Goal: Find specific page/section: Find specific page/section

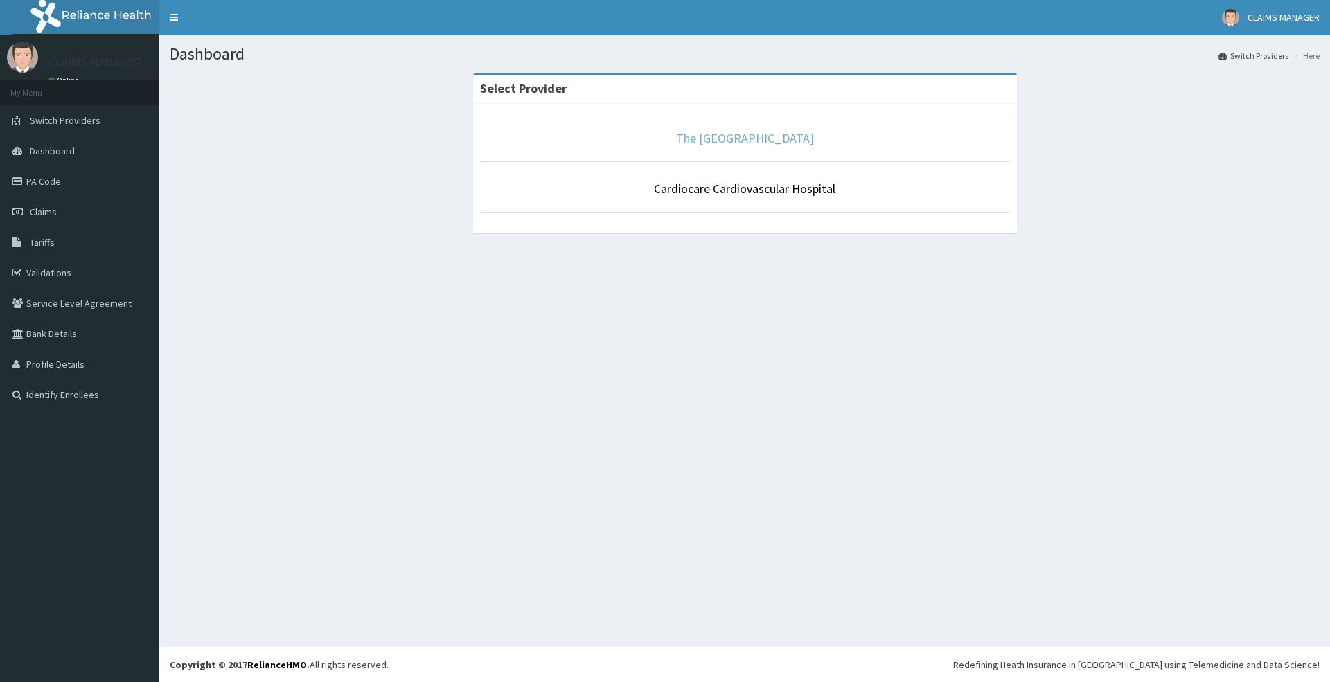
click at [727, 139] on link "The [GEOGRAPHIC_DATA]" at bounding box center [745, 138] width 138 height 16
